Goal: Find specific fact: Find specific fact

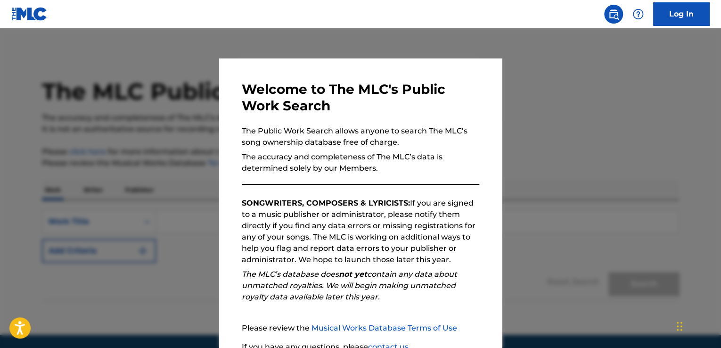
scroll to position [32, 0]
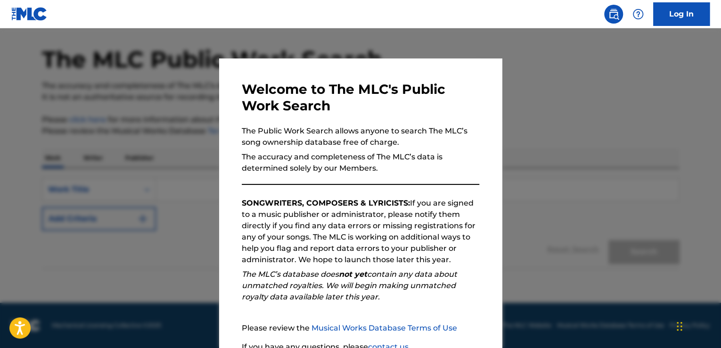
click at [526, 147] on div at bounding box center [360, 202] width 721 height 348
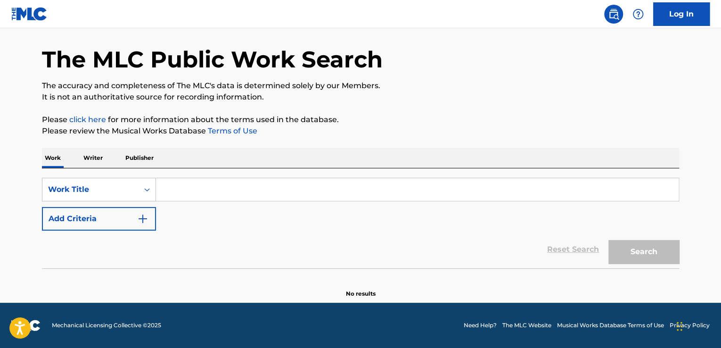
click at [177, 192] on input "Search Form" at bounding box center [417, 189] width 522 height 23
paste input "Detekoi Tobikiri ZENKAI Power!"
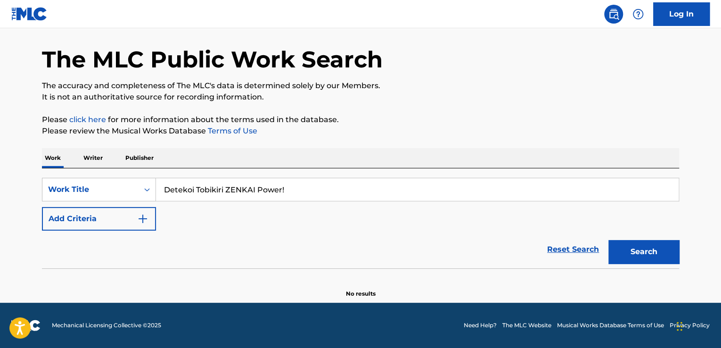
type input "Detekoi Tobikiri ZENKAI Power!"
click at [631, 257] on button "Search" at bounding box center [643, 252] width 71 height 24
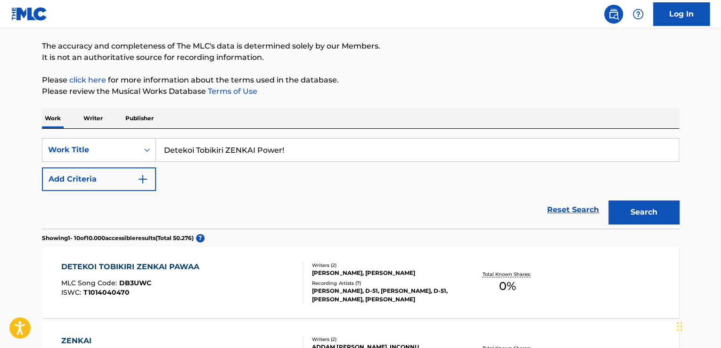
scroll to position [146, 0]
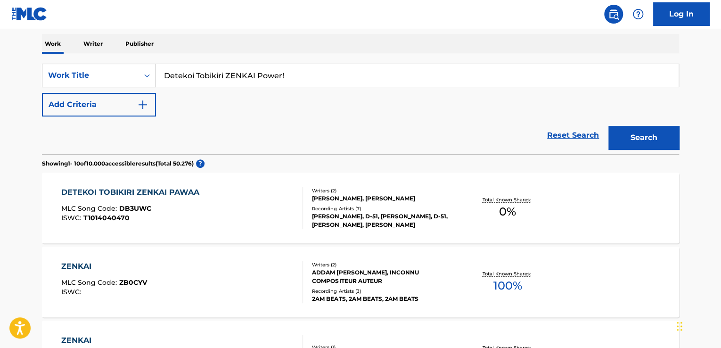
click at [169, 192] on div "DETEKOI TOBIKIRI ZENKAI PAWAA" at bounding box center [132, 192] width 143 height 11
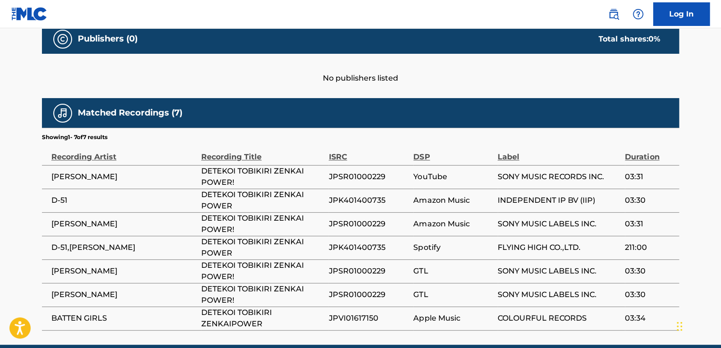
scroll to position [424, 0]
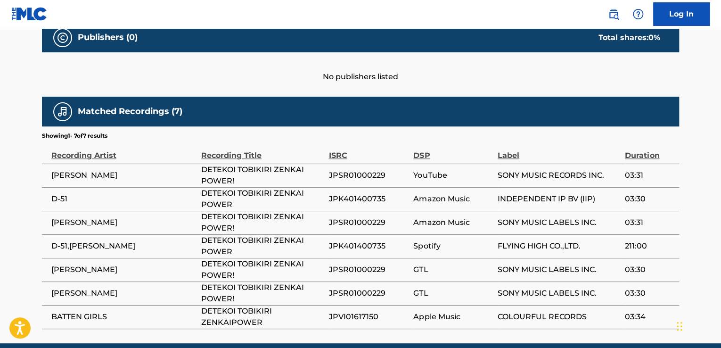
drag, startPoint x: 128, startPoint y: 175, endPoint x: 46, endPoint y: 172, distance: 81.6
click at [46, 172] on td "[PERSON_NAME]" at bounding box center [121, 175] width 159 height 24
copy span "[PERSON_NAME]"
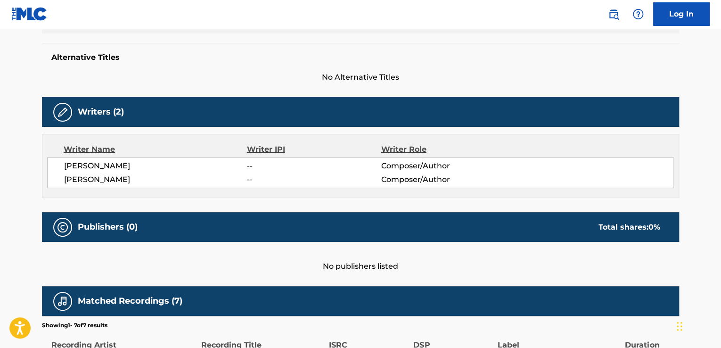
scroll to position [236, 0]
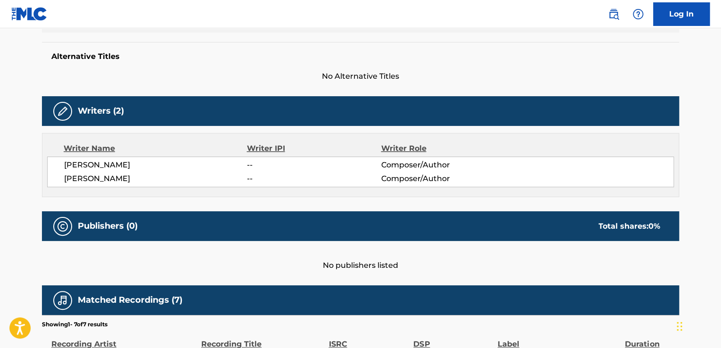
drag, startPoint x: 65, startPoint y: 165, endPoint x: 148, endPoint y: 176, distance: 83.6
click at [148, 176] on div "[PERSON_NAME] -- Composer/Author [PERSON_NAME] -- Composer/Author" at bounding box center [360, 171] width 627 height 31
copy div "[PERSON_NAME] -- Composer/Author [PERSON_NAME]"
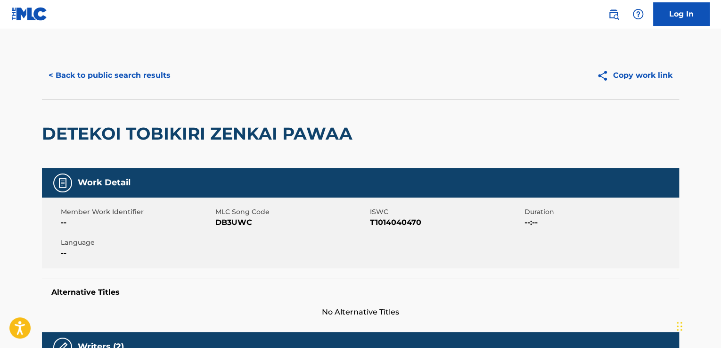
scroll to position [0, 0]
